Goal: Task Accomplishment & Management: Complete application form

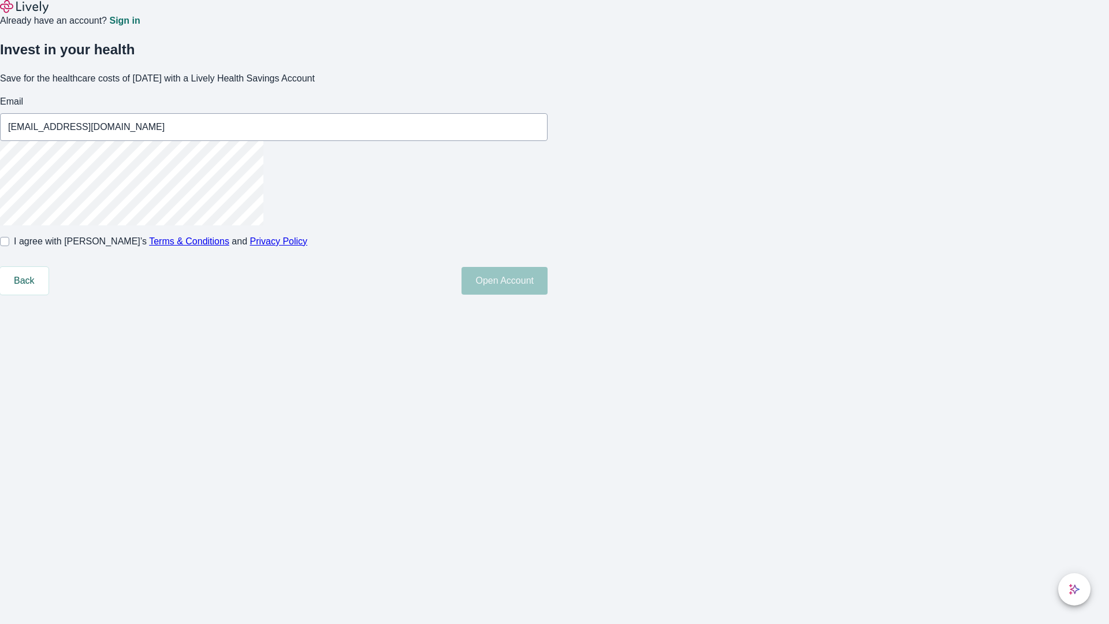
click at [9, 246] on input "I agree with Lively’s Terms & Conditions and Privacy Policy" at bounding box center [4, 241] width 9 height 9
checkbox input "true"
click at [548, 295] on button "Open Account" at bounding box center [505, 281] width 86 height 28
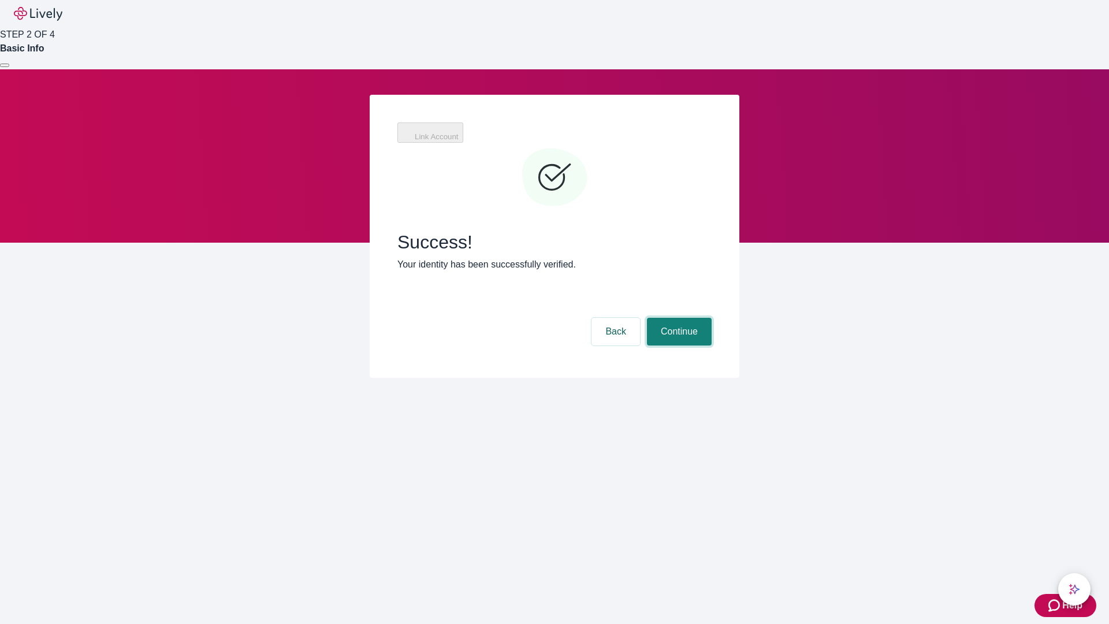
click at [678, 318] on button "Continue" at bounding box center [679, 332] width 65 height 28
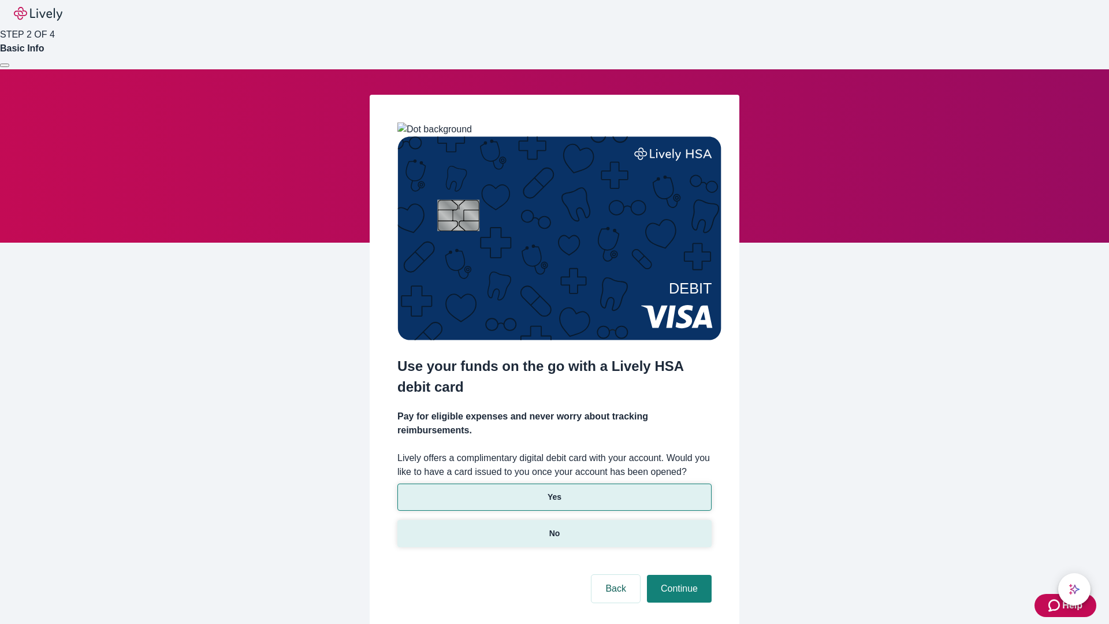
click at [554, 528] on p "No" at bounding box center [555, 534] width 11 height 12
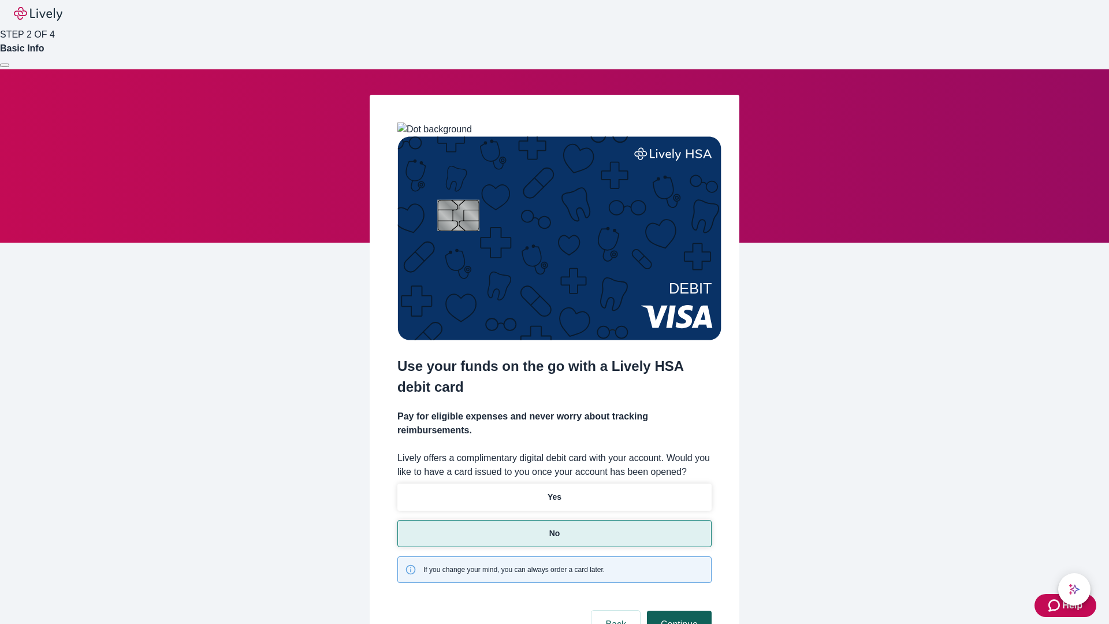
click at [678, 611] on button "Continue" at bounding box center [679, 625] width 65 height 28
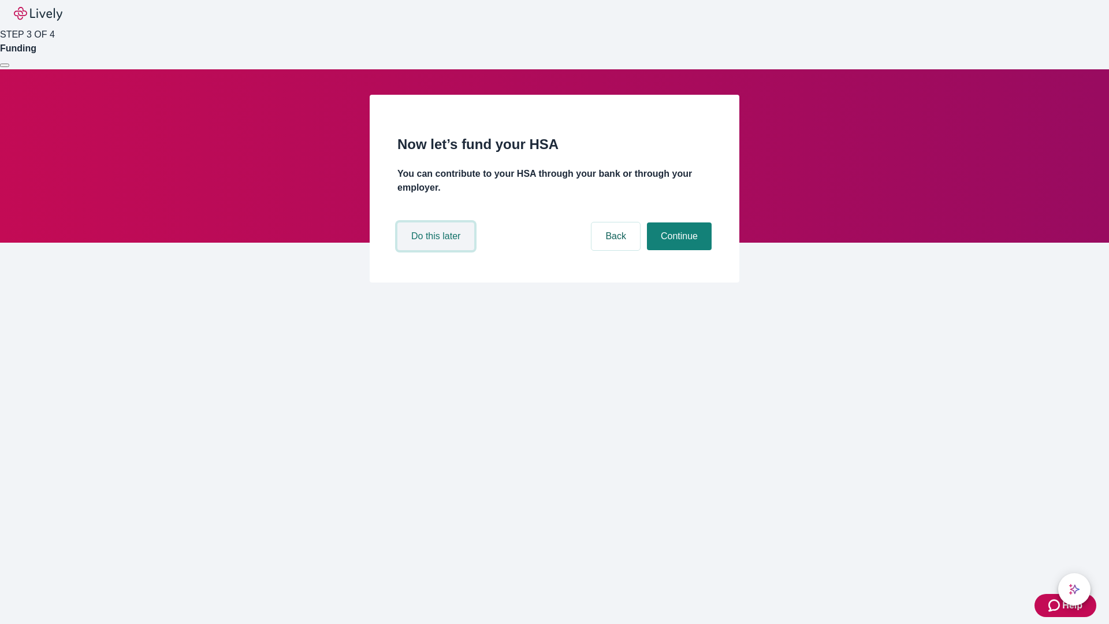
click at [437, 250] on button "Do this later" at bounding box center [436, 236] width 77 height 28
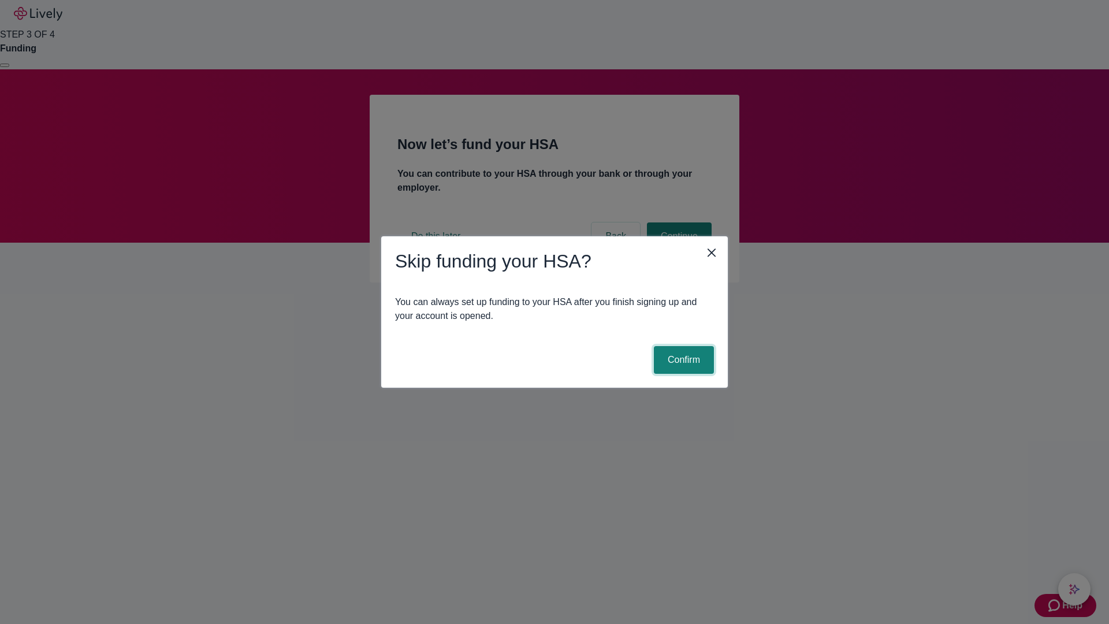
click at [682, 360] on button "Confirm" at bounding box center [684, 360] width 60 height 28
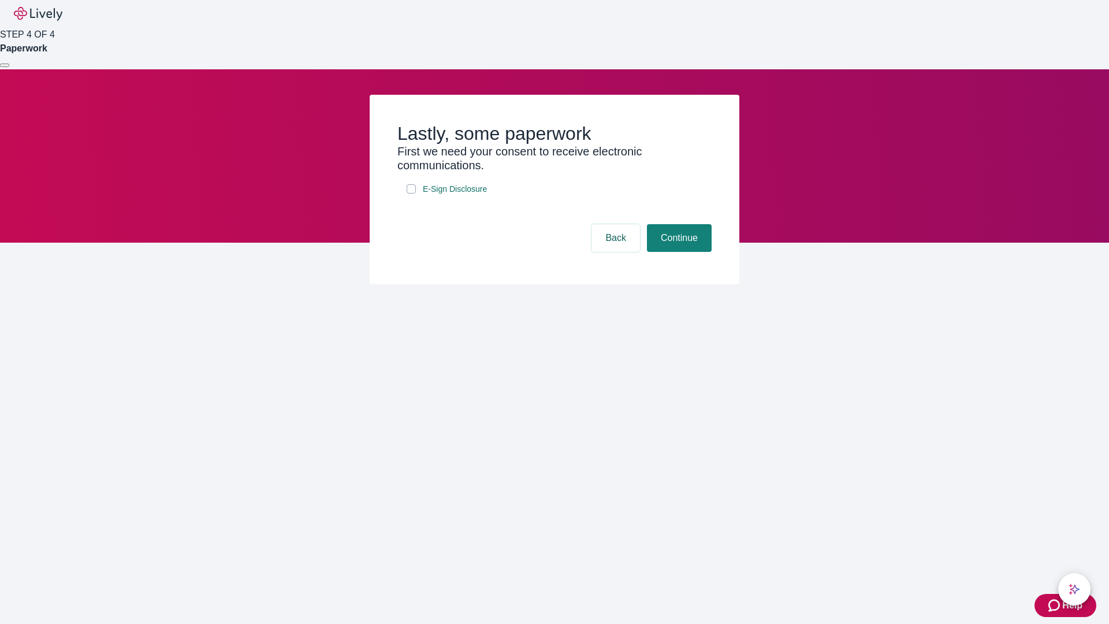
click at [411, 194] on input "E-Sign Disclosure" at bounding box center [411, 188] width 9 height 9
checkbox input "true"
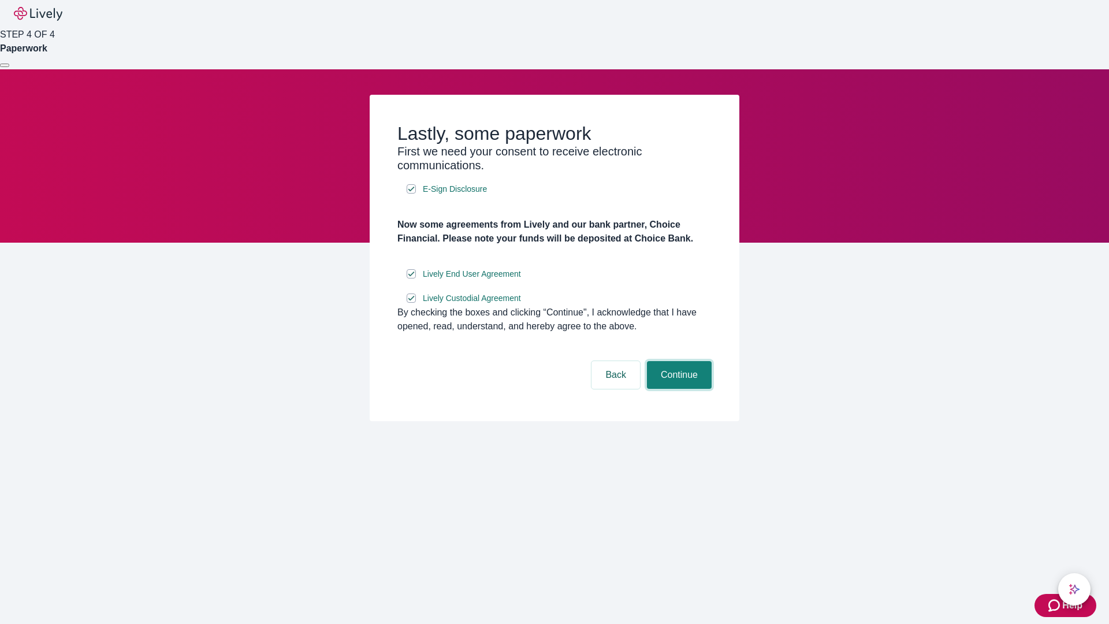
click at [678, 389] on button "Continue" at bounding box center [679, 375] width 65 height 28
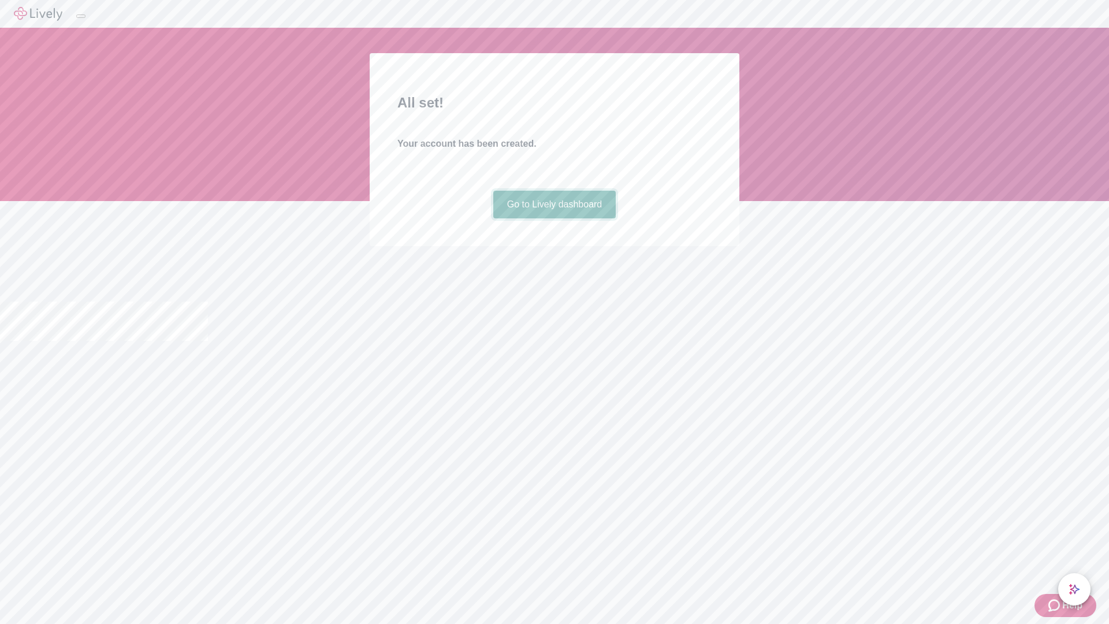
click at [554, 218] on link "Go to Lively dashboard" at bounding box center [554, 205] width 123 height 28
